Goal: Task Accomplishment & Management: Use online tool/utility

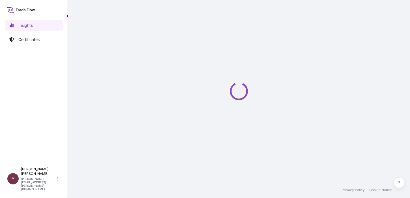
select select "2025"
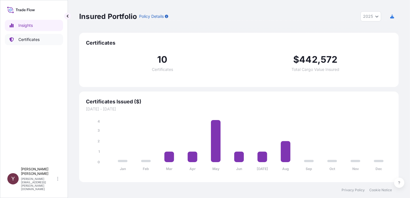
click at [26, 40] on p "Certificates" at bounding box center [28, 40] width 21 height 6
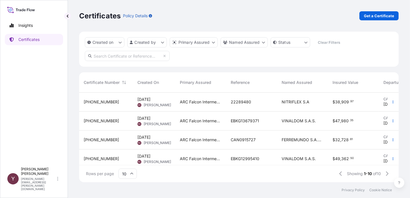
click at [147, 100] on span "Aug 26, 2025" at bounding box center [143, 100] width 13 height 6
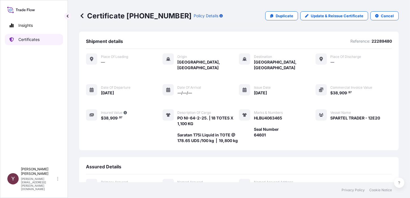
click at [22, 41] on p "Certificates" at bounding box center [28, 40] width 21 height 6
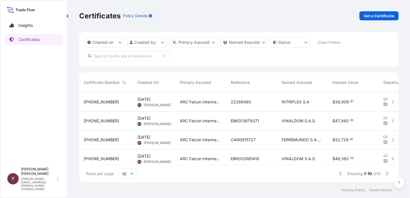
click at [144, 136] on span "Jul 15, 2025" at bounding box center [143, 137] width 13 height 6
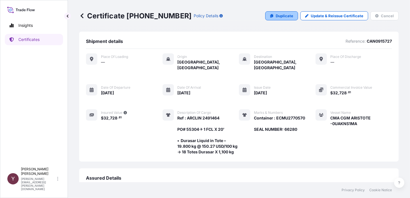
click at [283, 17] on p "Duplicate" at bounding box center [284, 16] width 18 height 6
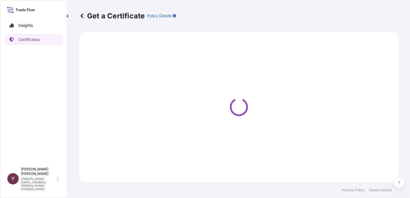
select select "Barge"
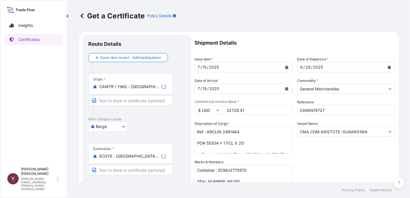
select select "31460"
click at [285, 67] on icon "Calendar" at bounding box center [286, 67] width 3 height 3
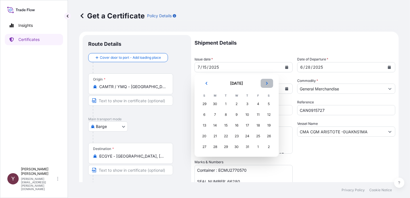
click at [266, 83] on icon "Next" at bounding box center [266, 83] width 3 height 3
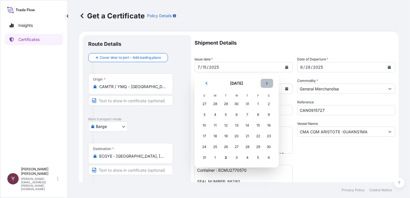
click at [266, 83] on icon "Next" at bounding box center [266, 83] width 3 height 3
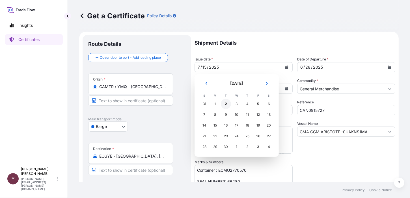
click at [225, 105] on div "2" at bounding box center [226, 104] width 10 height 10
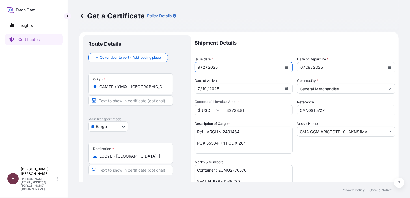
click at [285, 88] on icon "Calendar" at bounding box center [286, 88] width 3 height 3
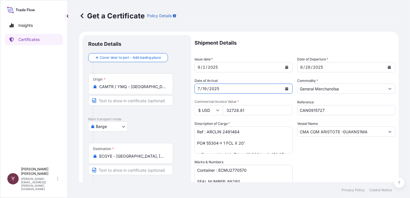
click at [186, 88] on form "Route Details Cover door to port - Add loading place Place of loading Road / In…" at bounding box center [238, 167] width 319 height 270
click at [285, 90] on icon "Calendar" at bounding box center [286, 88] width 3 height 3
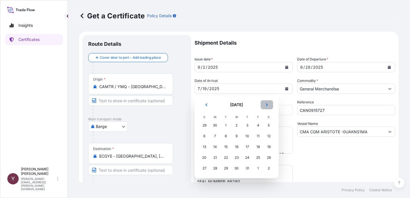
click at [267, 105] on icon "Next" at bounding box center [266, 104] width 3 height 3
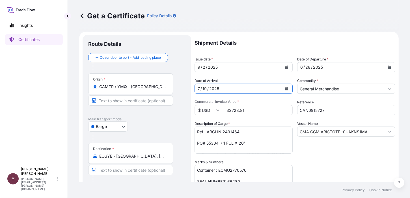
click at [284, 91] on button "Calendar" at bounding box center [286, 88] width 9 height 9
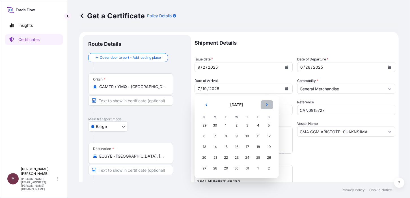
click at [263, 104] on button "Next" at bounding box center [266, 104] width 12 height 9
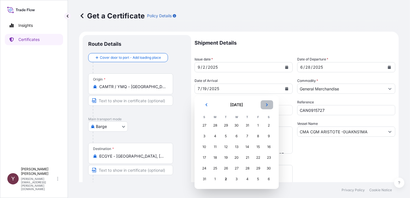
click at [263, 104] on button "Next" at bounding box center [266, 104] width 12 height 9
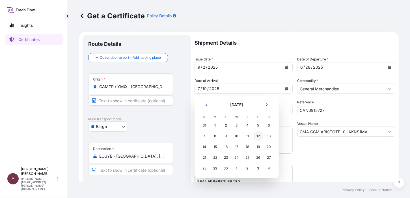
click at [257, 136] on div "12" at bounding box center [258, 136] width 10 height 10
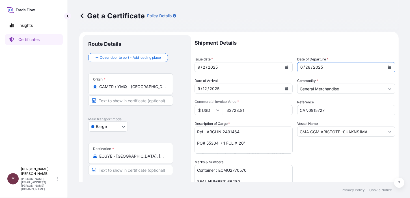
click at [388, 68] on icon "Calendar" at bounding box center [389, 67] width 3 height 3
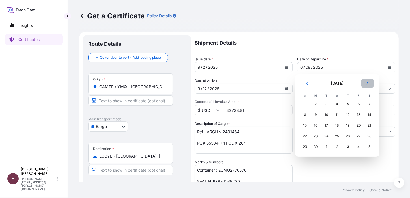
click at [368, 84] on icon "Next" at bounding box center [367, 83] width 3 height 3
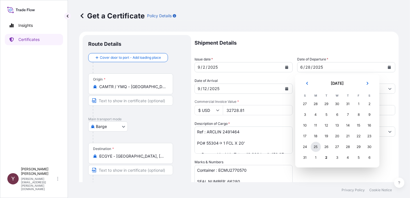
click at [313, 148] on div "25" at bounding box center [315, 147] width 10 height 10
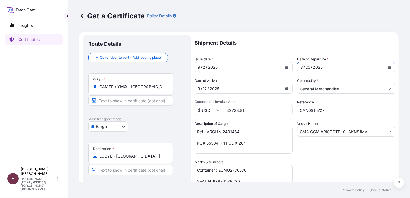
click at [325, 109] on input "CAN0915727" at bounding box center [346, 110] width 98 height 10
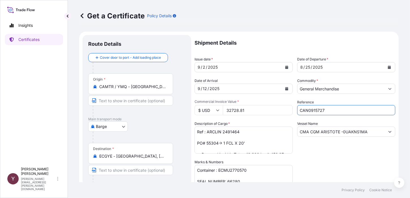
drag, startPoint x: 325, startPoint y: 109, endPoint x: 310, endPoint y: 111, distance: 15.7
click at [310, 111] on input "CAN0915727" at bounding box center [346, 110] width 98 height 10
type input "CAN0931337"
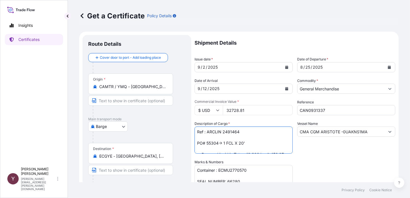
drag, startPoint x: 241, startPoint y: 133, endPoint x: 222, endPoint y: 133, distance: 18.6
click at [222, 133] on textarea "Ref : ARCLIN 2491464 PO# 55304→ 1 FCL X 20' • Durasar Liquid in Tote – 19.800 k…" at bounding box center [243, 140] width 98 height 27
drag, startPoint x: 217, startPoint y: 145, endPoint x: 207, endPoint y: 144, distance: 10.2
click at [207, 144] on textarea "Ref : ARCLIN 2491464 PO# 55304→ 1 FCL X 20' • Durasar Liquid in Tote – 19.800 k…" at bounding box center [243, 140] width 98 height 27
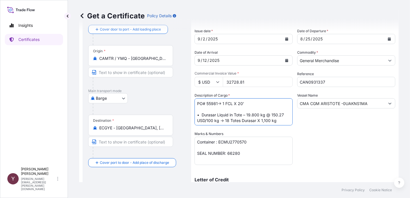
type textarea "Ref : ARCLIN 2511648 PO# 55981→ 1 FCL X 20' • Durasar Liquid in Tote – 19.800 k…"
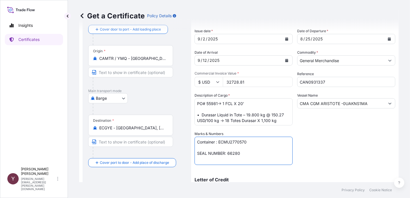
drag, startPoint x: 251, startPoint y: 144, endPoint x: 219, endPoint y: 145, distance: 31.9
click at [219, 145] on textarea "Container : ECMU2770570 SEAL NUMBER: 66280" at bounding box center [243, 151] width 98 height 28
drag, startPoint x: 239, startPoint y: 153, endPoint x: 227, endPoint y: 151, distance: 12.1
click at [227, 151] on textarea "Container : ECMU2770570 SEAL NUMBER: 66280" at bounding box center [243, 151] width 98 height 28
type textarea "Container : TLLU2788855 SEAL NUMBER: 65841"
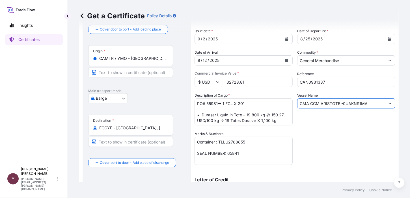
drag, startPoint x: 369, startPoint y: 103, endPoint x: 289, endPoint y: 108, distance: 80.6
click at [289, 108] on div "Shipment Details Issue date * 9 / 2 / 2025 Date of Departure * 8 / 25 / 2025 Da…" at bounding box center [294, 131] width 201 height 248
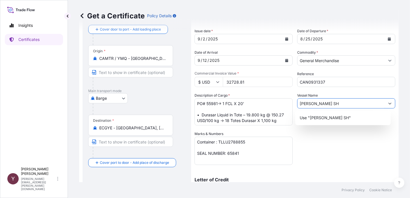
click at [300, 103] on input "LIDA SH" at bounding box center [340, 103] width 87 height 10
click at [316, 104] on input "LI DA SH" at bounding box center [340, 103] width 87 height 10
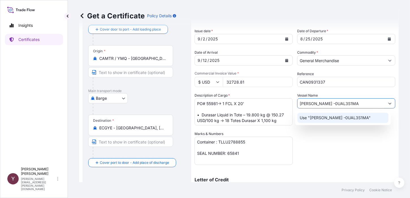
click at [314, 119] on p "Use "LI DA SHENG -0UAL3S1MA"" at bounding box center [334, 118] width 71 height 6
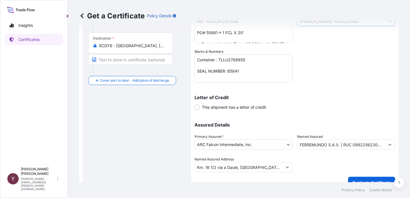
scroll to position [113, 0]
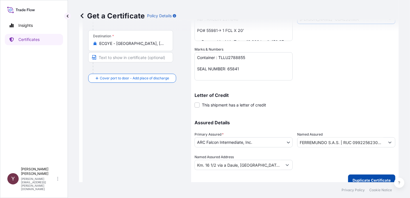
type input "LI DA SHENG -0UAL3S1MA"
click at [364, 178] on p "Duplicate Certificate" at bounding box center [371, 180] width 38 height 6
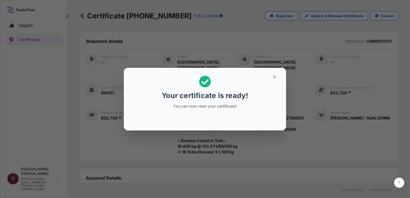
click at [186, 105] on p "You can now view your certificate!" at bounding box center [204, 106] width 87 height 6
click at [204, 83] on icon at bounding box center [205, 82] width 12 height 12
click at [273, 79] on icon "button" at bounding box center [274, 76] width 5 height 5
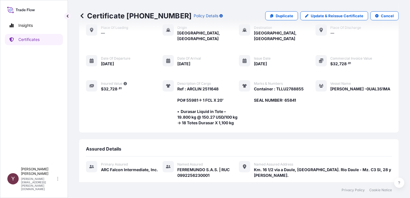
scroll to position [84, 0]
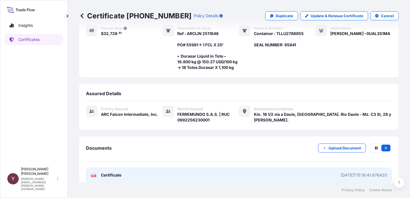
click at [112, 172] on span "Certificate" at bounding box center [111, 175] width 20 height 6
